Goal: Information Seeking & Learning: Learn about a topic

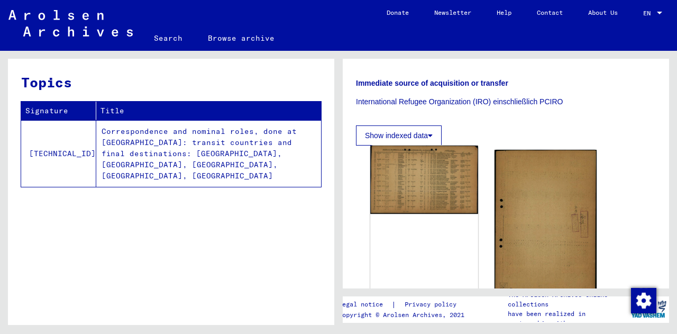
scroll to position [315, 0]
click at [445, 169] on div "DocID: 81762324" at bounding box center [423, 234] width 107 height 177
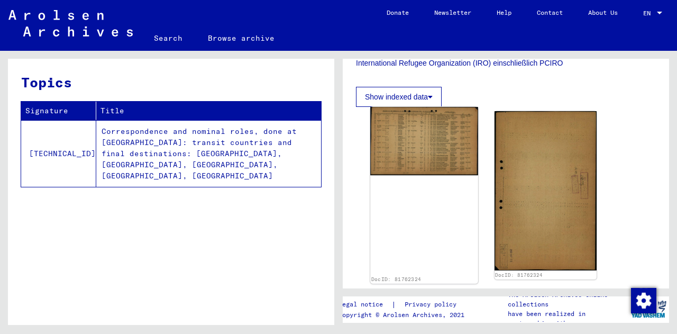
scroll to position [355, 0]
click at [418, 106] on img at bounding box center [423, 140] width 107 height 69
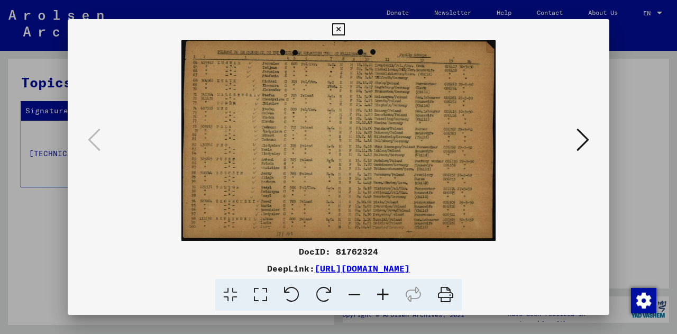
click at [339, 31] on icon at bounding box center [338, 29] width 12 height 13
